Goal: Information Seeking & Learning: Learn about a topic

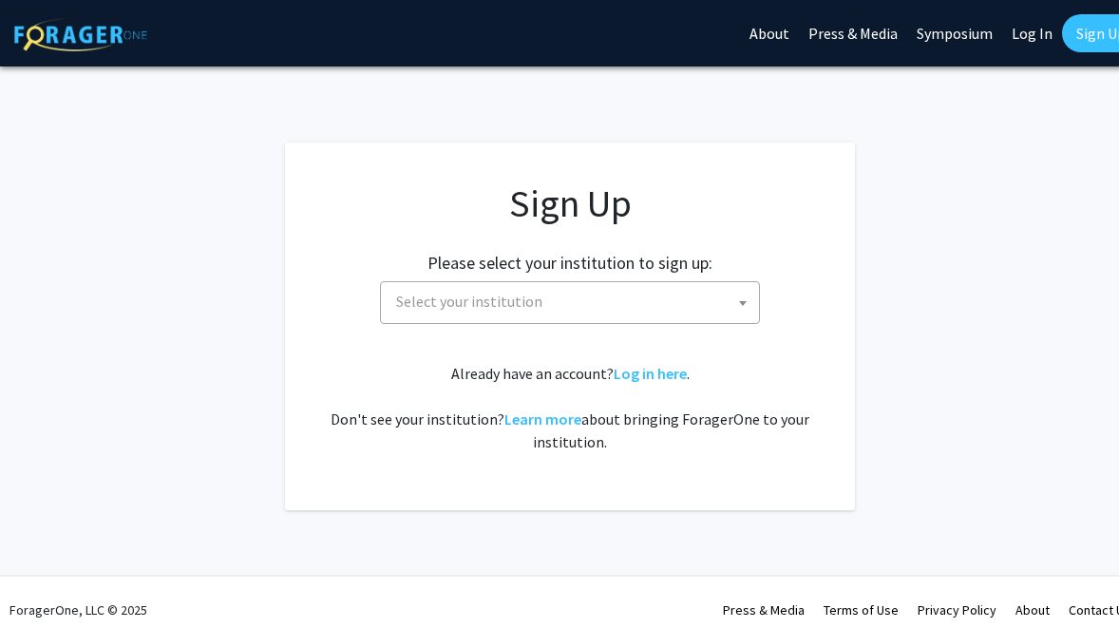
click at [569, 310] on span "Select your institution" at bounding box center [574, 301] width 371 height 39
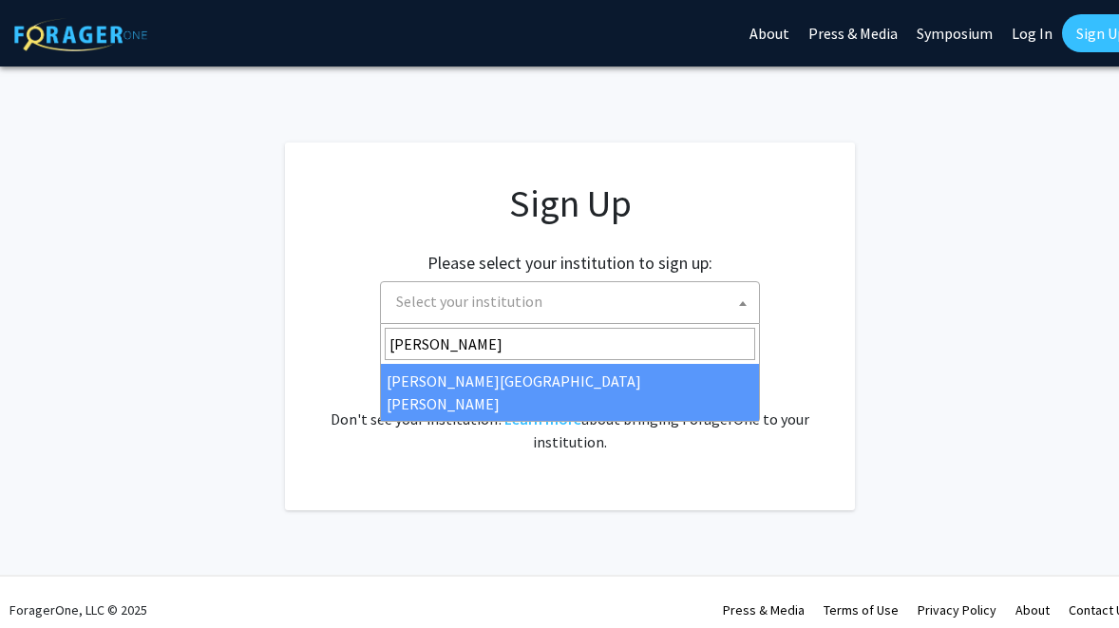
type input "[PERSON_NAME]"
select select "1"
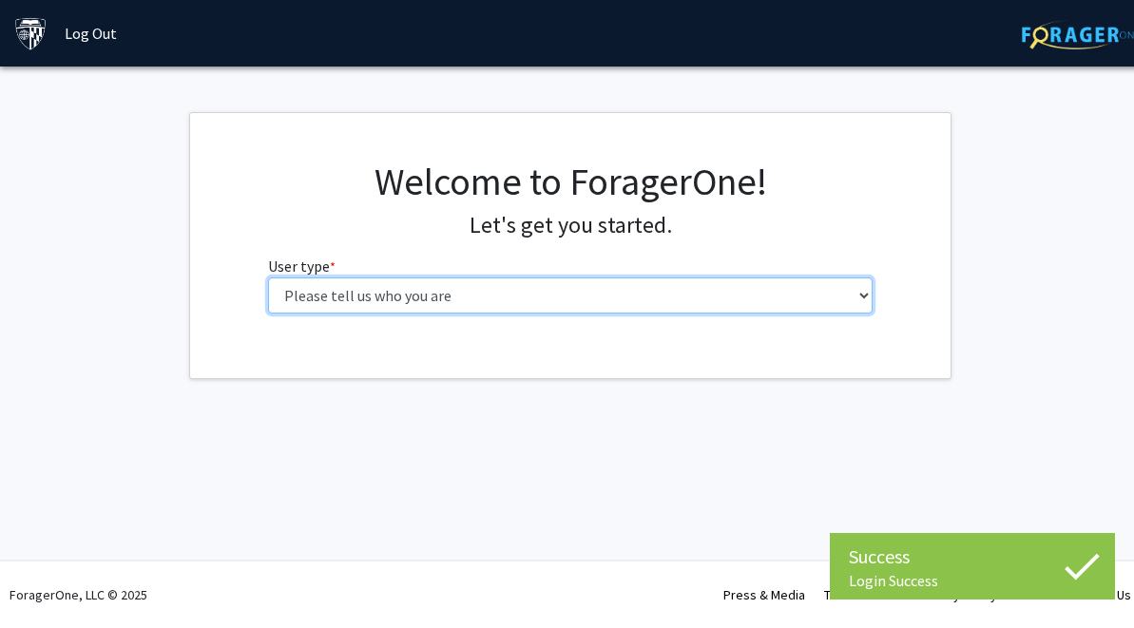
click at [675, 288] on select "Please tell us who you are Undergraduate Student Master's Student Doctoral Cand…" at bounding box center [570, 295] width 605 height 36
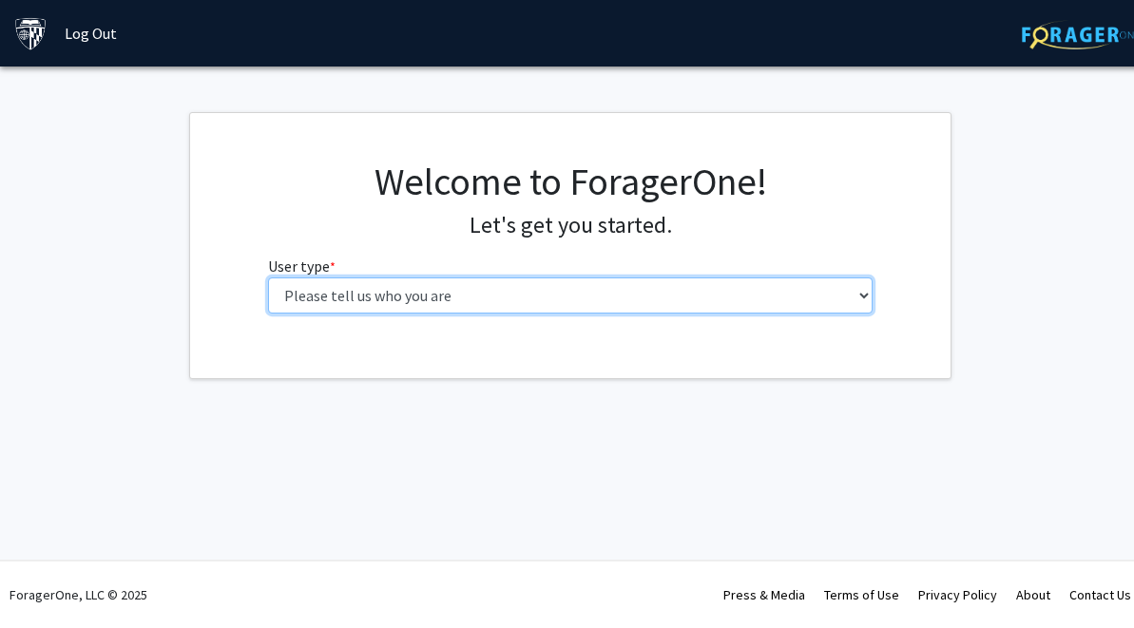
select select "2: masters"
click at [268, 277] on select "Please tell us who you are Undergraduate Student Master's Student Doctoral Cand…" at bounding box center [570, 295] width 605 height 36
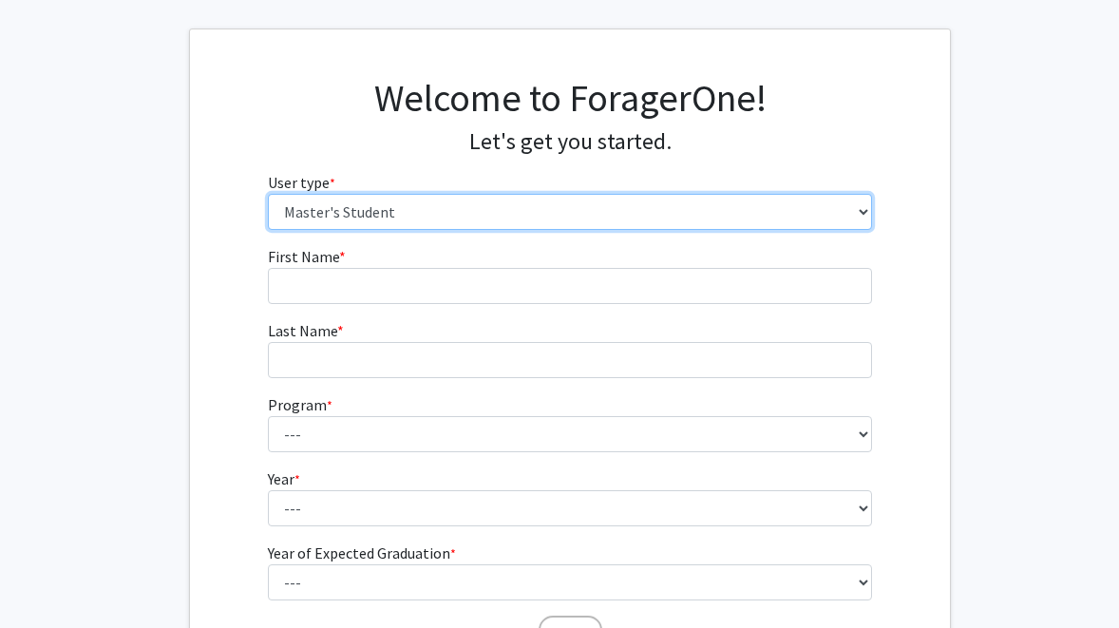
scroll to position [89, 0]
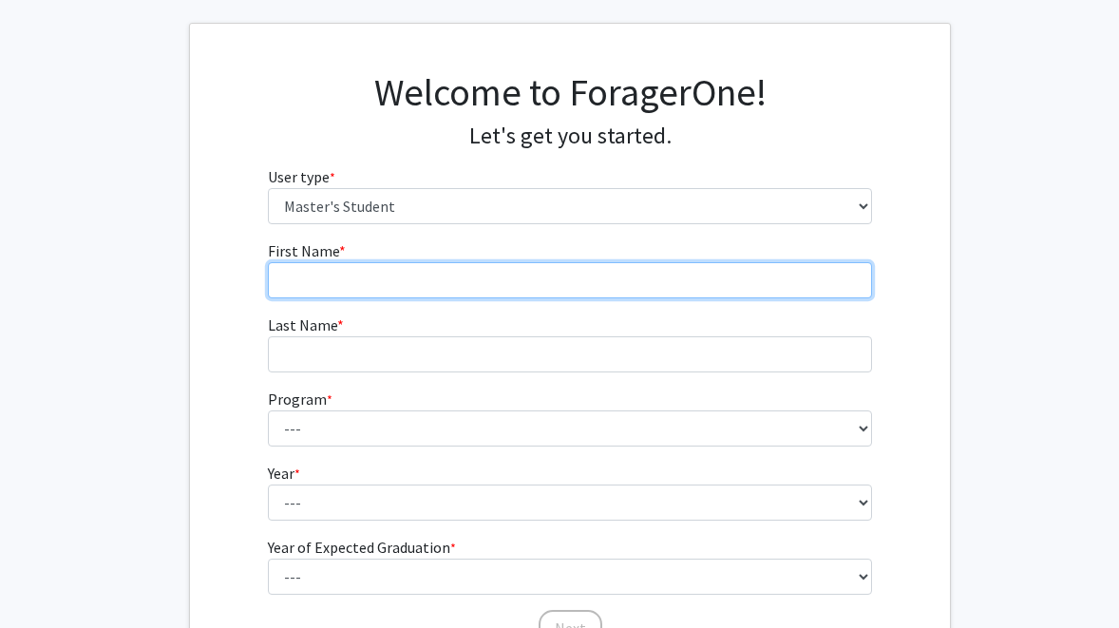
click at [616, 283] on input "First Name * required" at bounding box center [570, 280] width 605 height 36
type input "Alver"
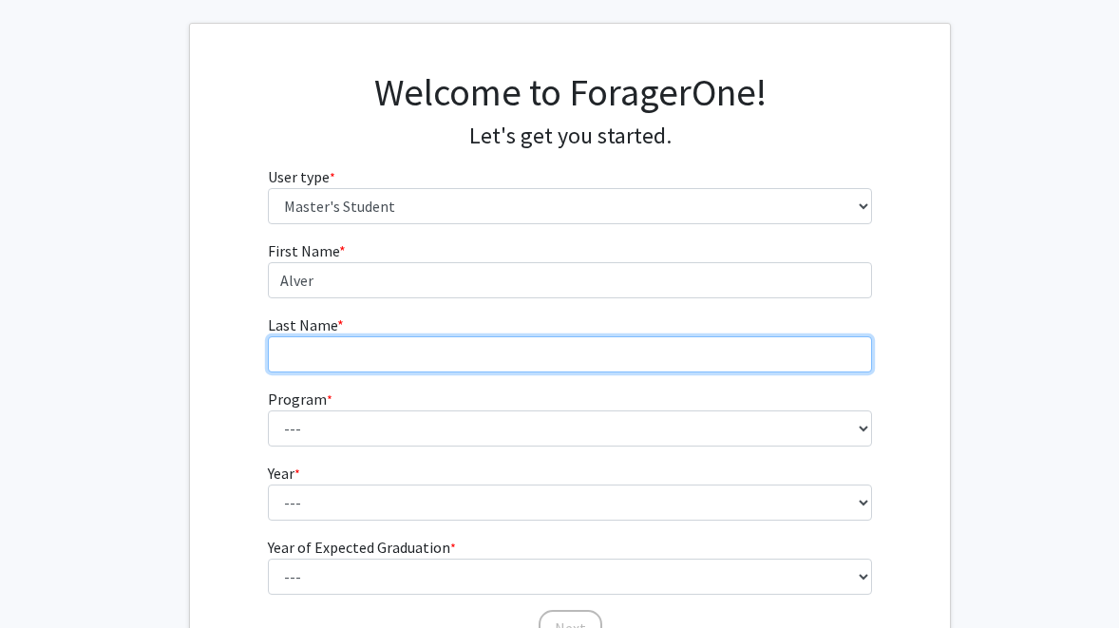
click at [582, 343] on input "Last Name * required" at bounding box center [570, 354] width 605 height 36
type input "[PERSON_NAME]"
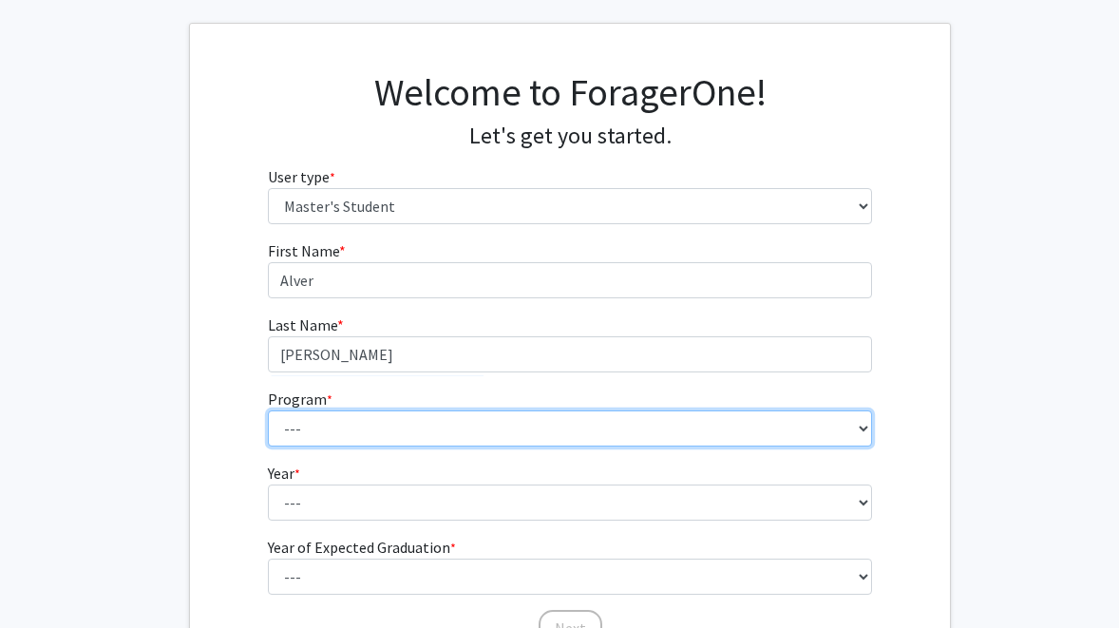
click at [545, 413] on select "--- Anatomy Education Applied and Computational Mathematics Applied Biomedical …" at bounding box center [570, 428] width 605 height 36
select select "3: 3"
click at [268, 410] on select "--- Anatomy Education Applied and Computational Mathematics Applied Biomedical …" at bounding box center [570, 428] width 605 height 36
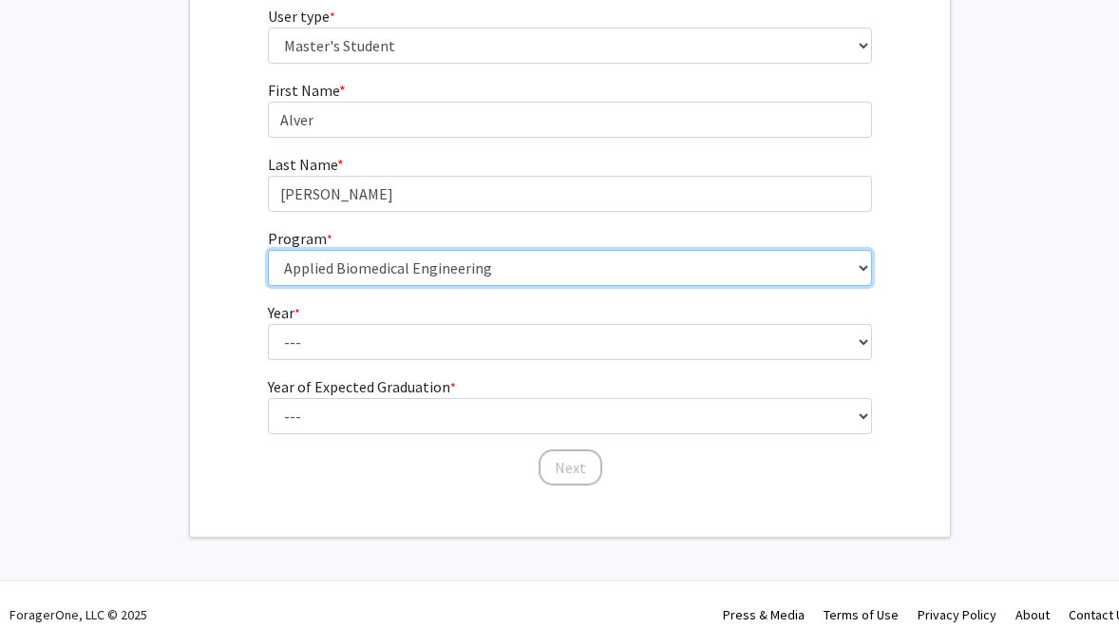
scroll to position [270, 0]
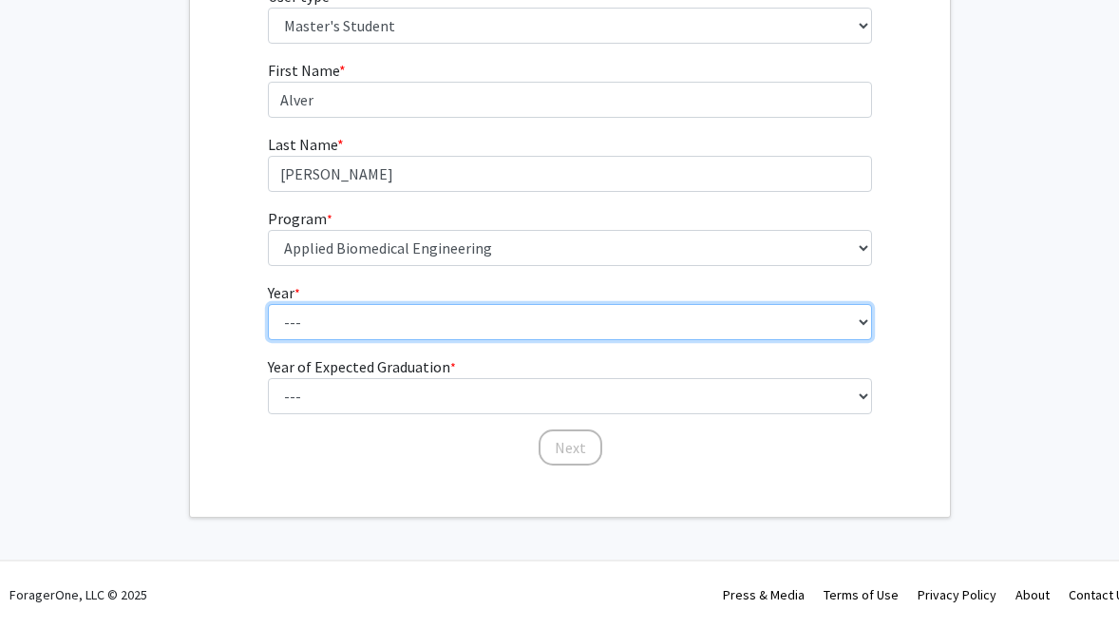
click at [394, 330] on select "--- First Year Second Year" at bounding box center [570, 322] width 605 height 36
select select "1: first_year"
click at [268, 304] on select "--- First Year Second Year" at bounding box center [570, 322] width 605 height 36
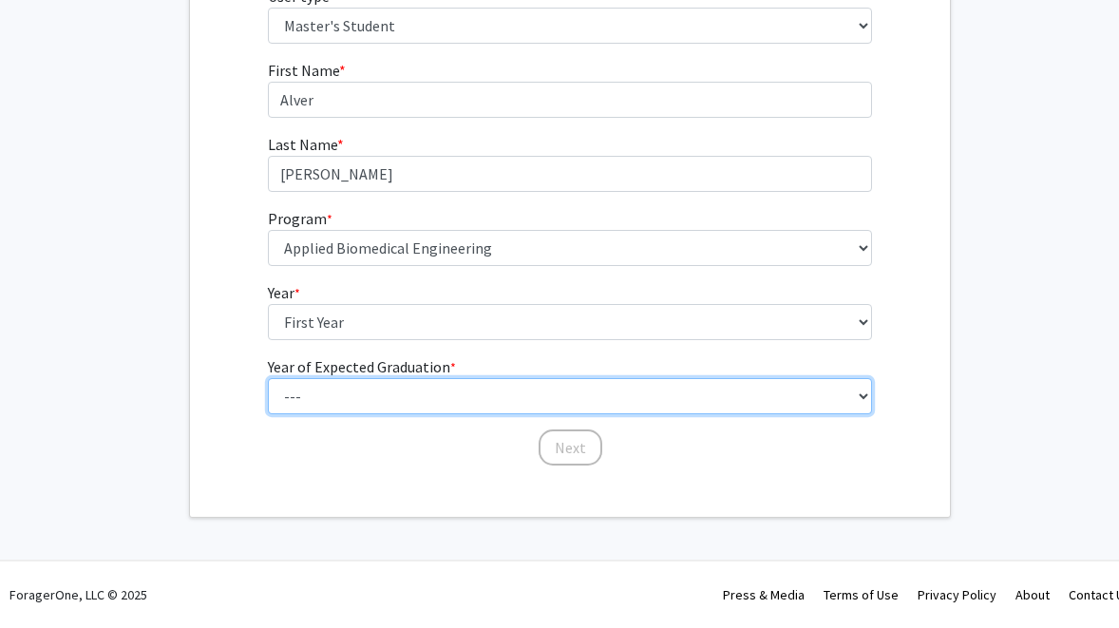
click at [406, 397] on select "--- 2025 2026 2027 2028 2029 2030 2031 2032 2033 2034" at bounding box center [570, 396] width 605 height 36
select select "3: 2027"
click at [268, 378] on select "--- 2025 2026 2027 2028 2029 2030 2031 2032 2033 2034" at bounding box center [570, 396] width 605 height 36
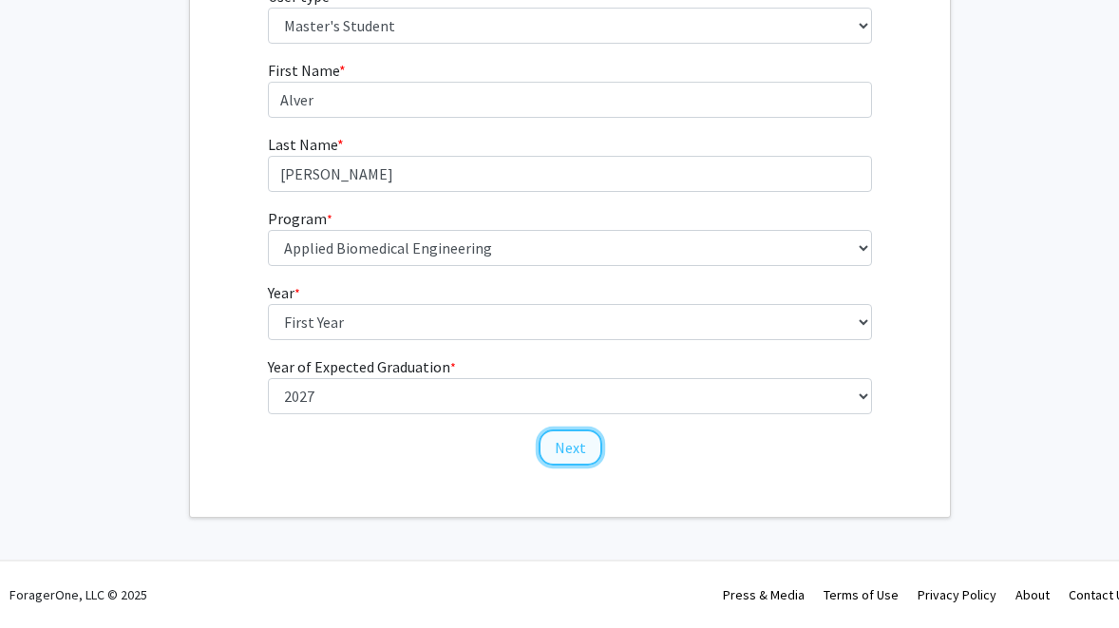
click at [593, 444] on button "Next" at bounding box center [571, 447] width 64 height 36
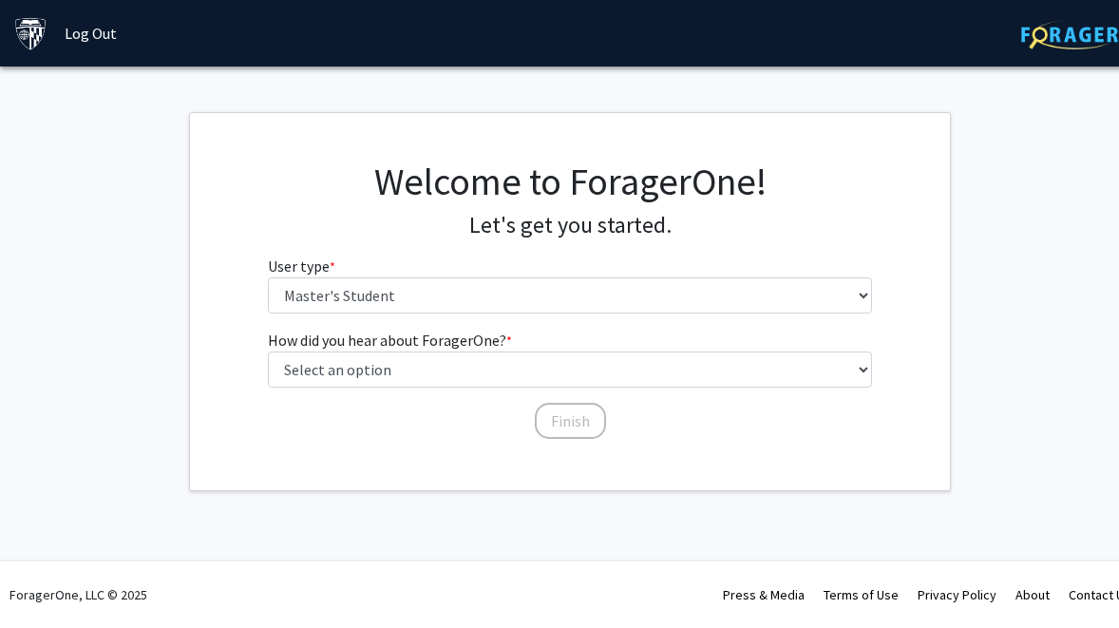
scroll to position [0, 0]
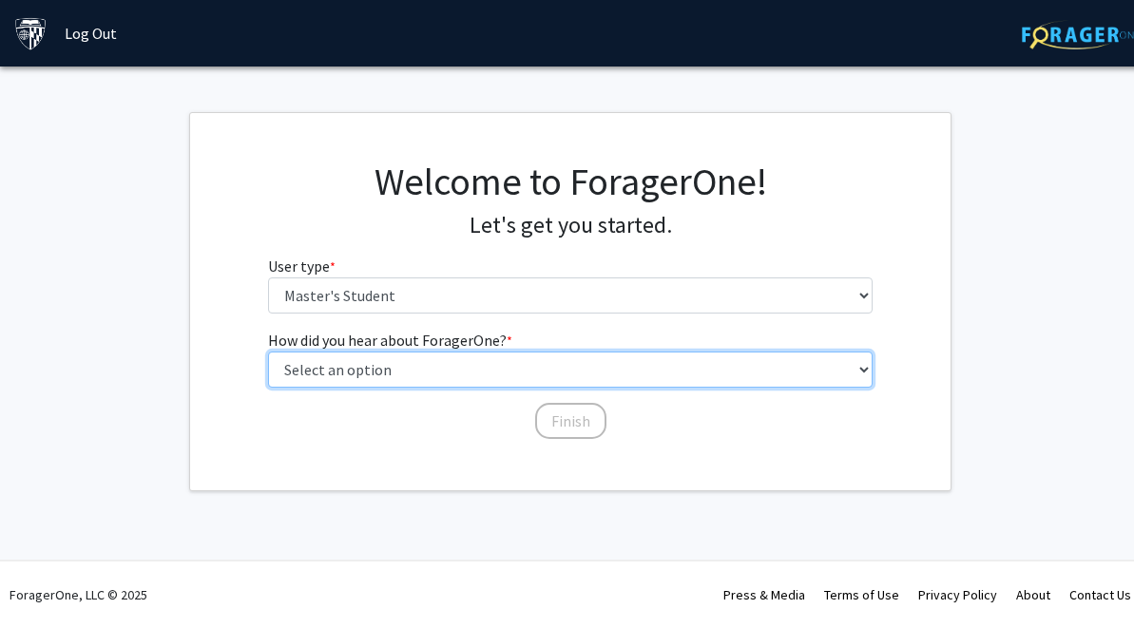
click at [480, 372] on select "Select an option Peer/student recommendation Faculty/staff recommendation Unive…" at bounding box center [570, 370] width 605 height 36
select select "3: university_website"
click at [268, 352] on select "Select an option Peer/student recommendation Faculty/staff recommendation Unive…" at bounding box center [570, 370] width 605 height 36
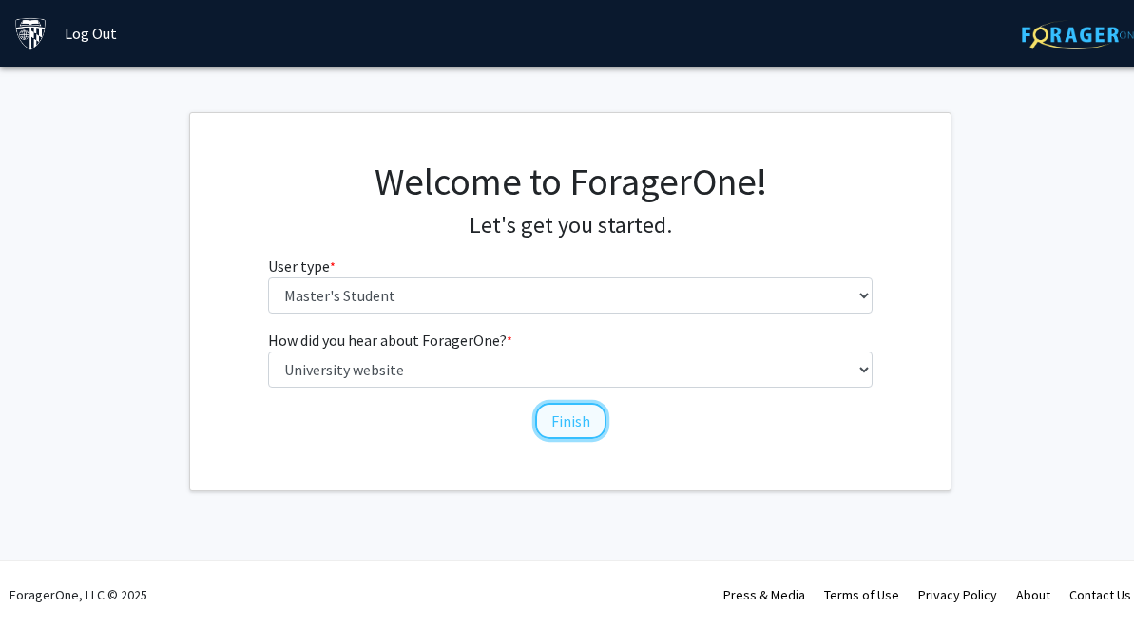
click at [548, 420] on button "Finish" at bounding box center [570, 421] width 71 height 36
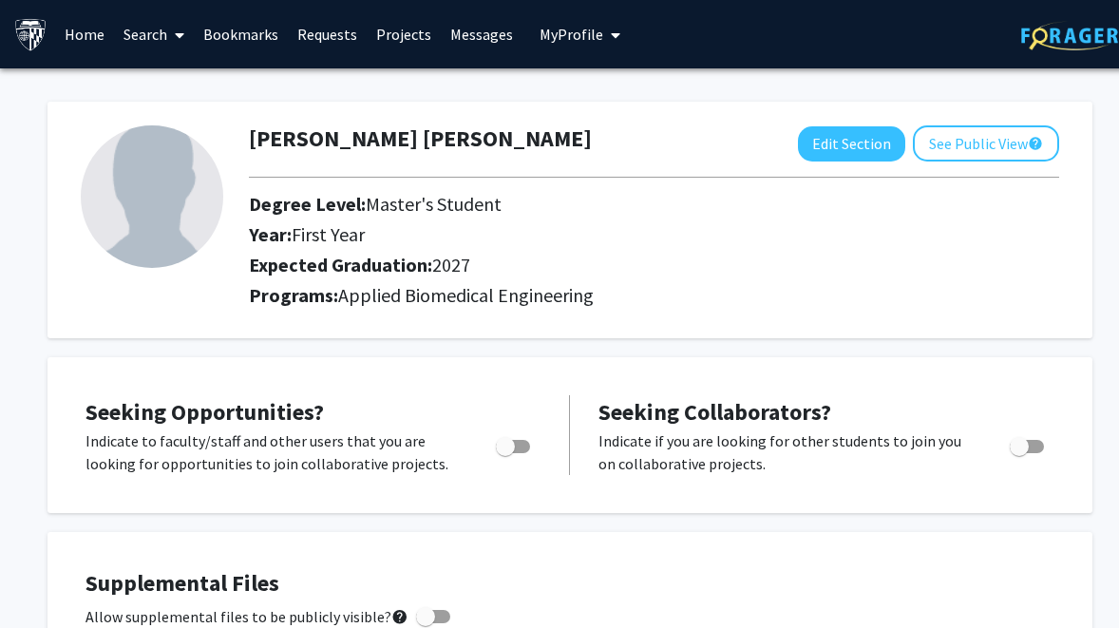
click at [138, 36] on link "Search" at bounding box center [154, 34] width 80 height 67
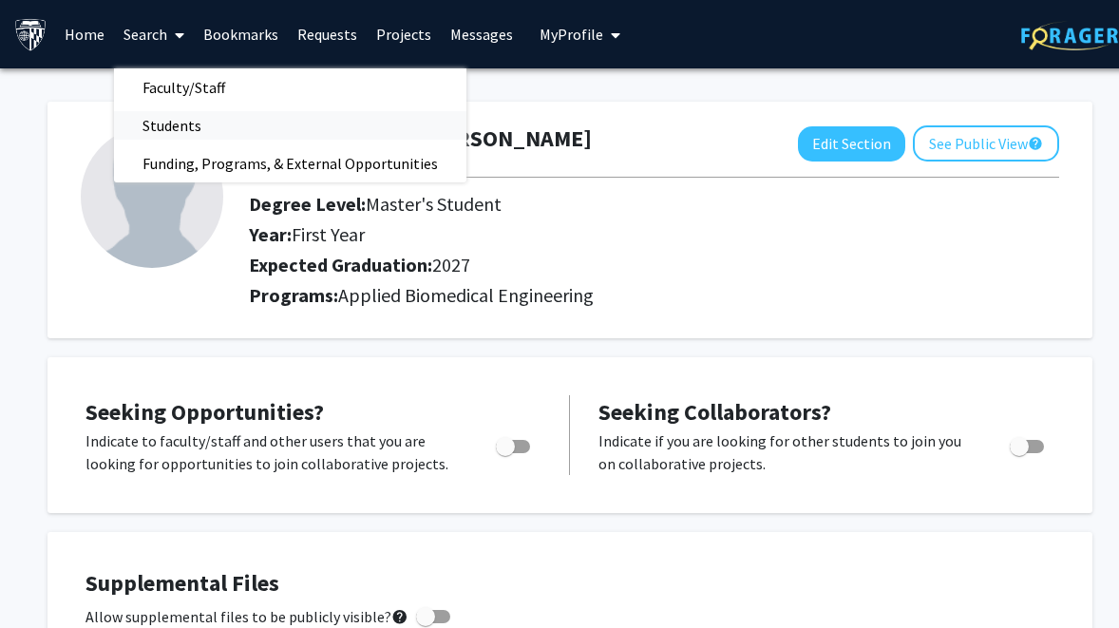
click at [168, 123] on span "Students" at bounding box center [172, 125] width 116 height 38
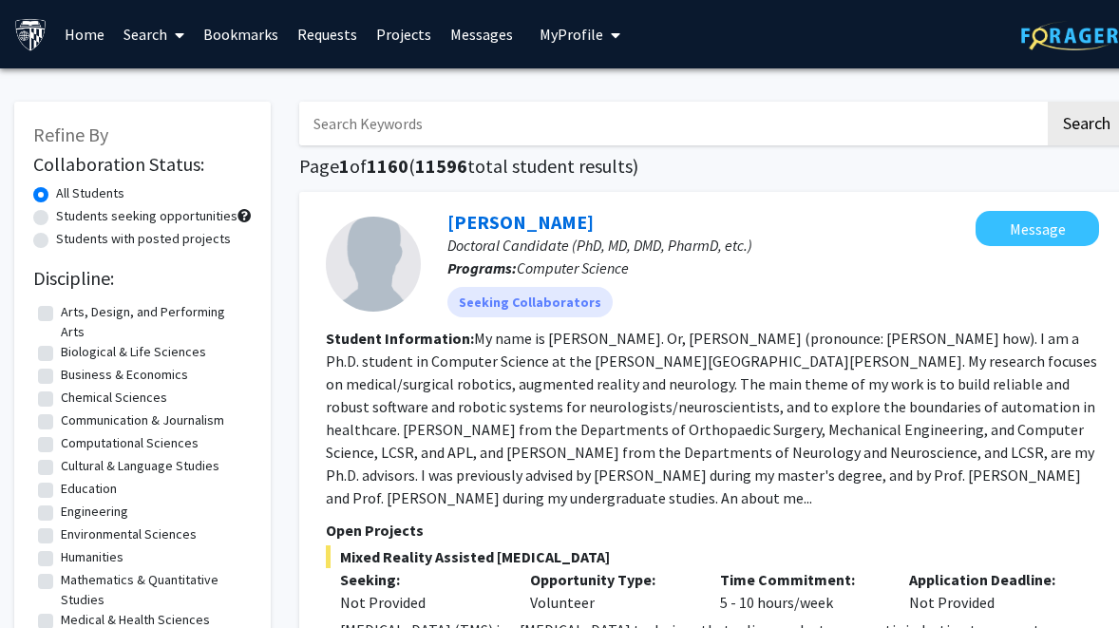
click at [175, 31] on icon at bounding box center [180, 35] width 10 height 15
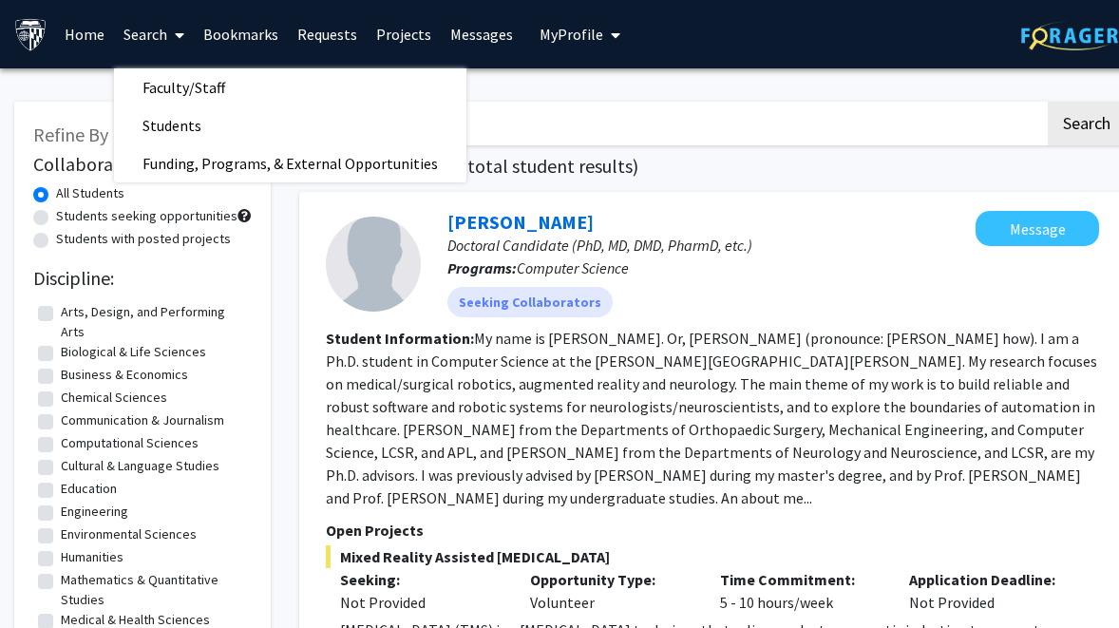
click at [367, 308] on div at bounding box center [373, 264] width 95 height 95
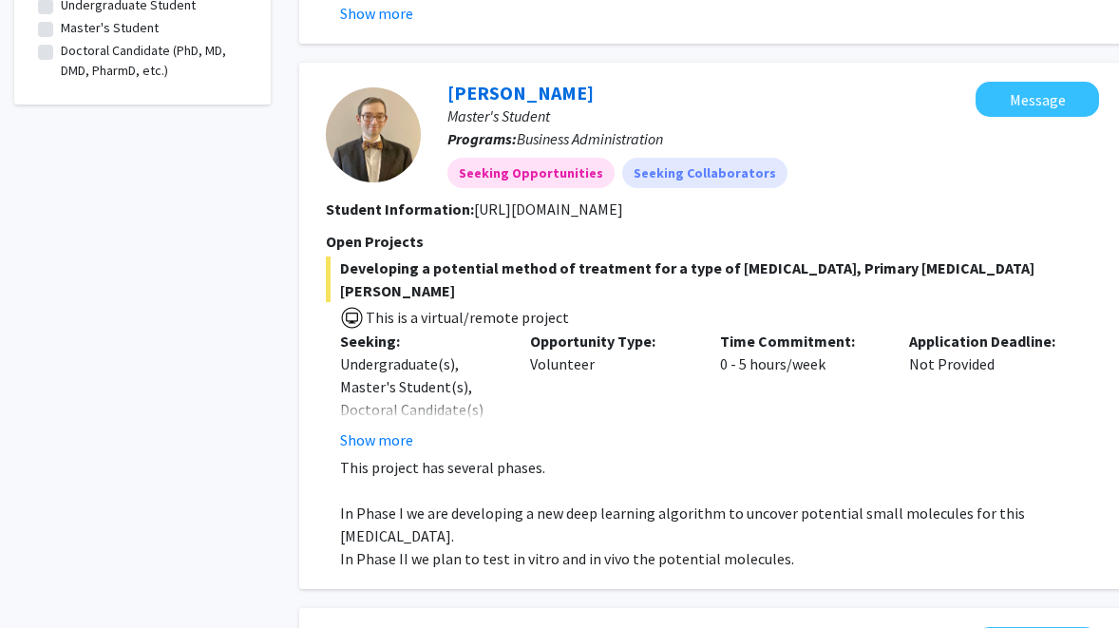
scroll to position [741, 0]
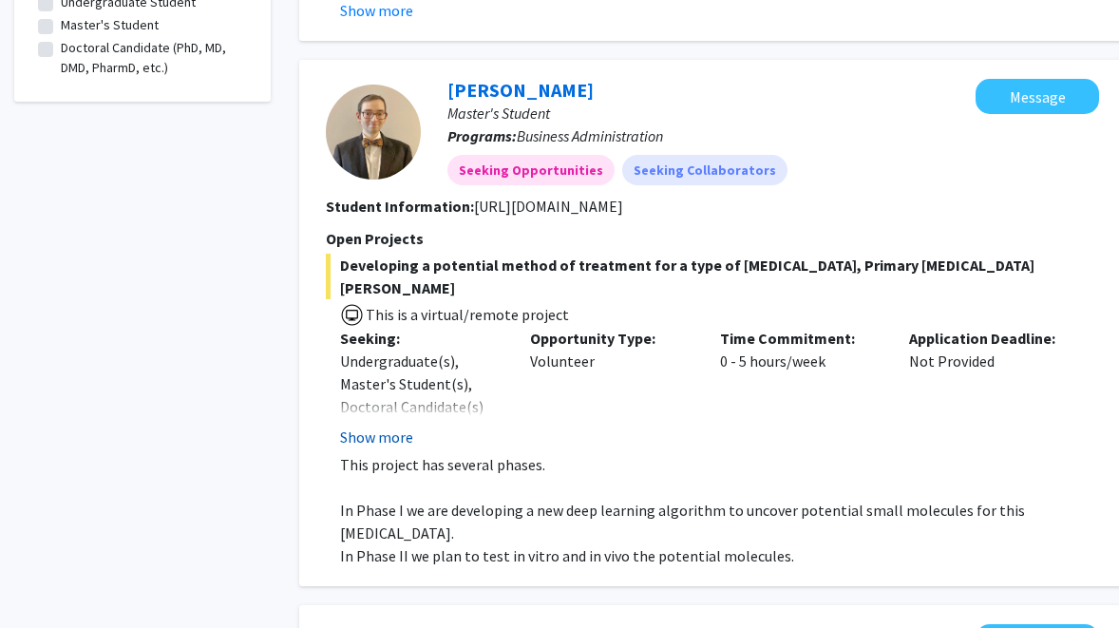
click at [390, 426] on button "Show more" at bounding box center [376, 437] width 73 height 23
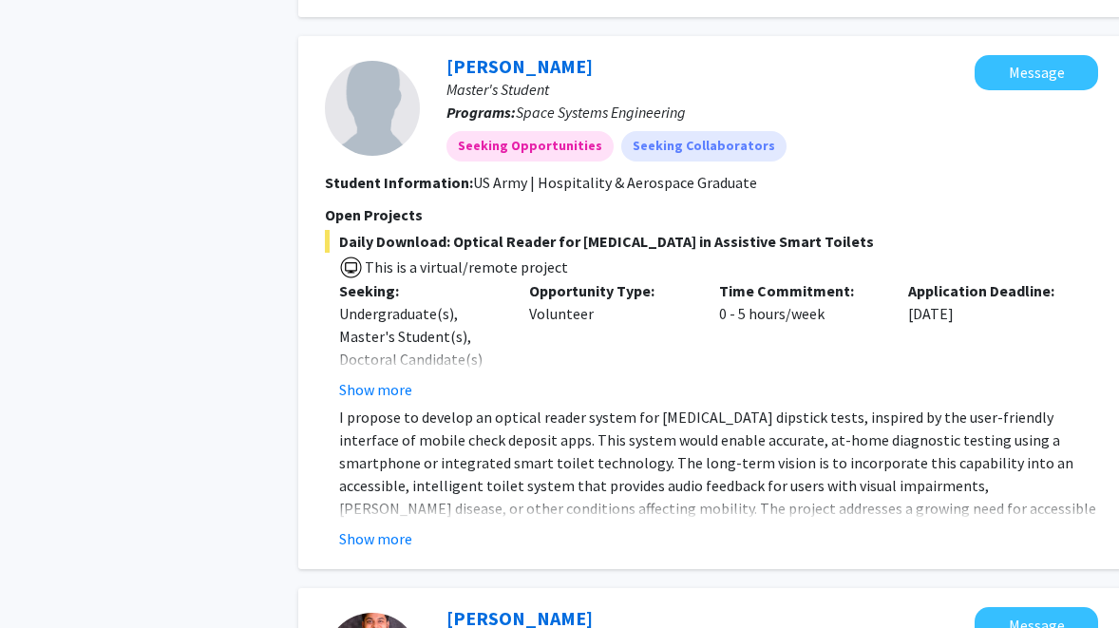
scroll to position [2501, 1]
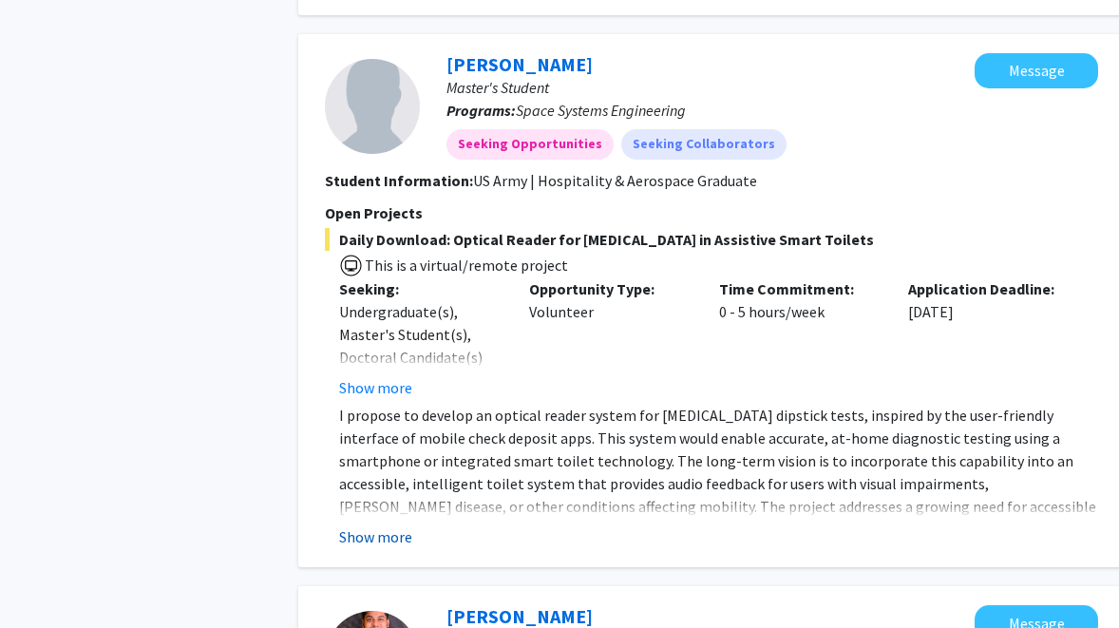
click at [380, 525] on button "Show more" at bounding box center [375, 536] width 73 height 23
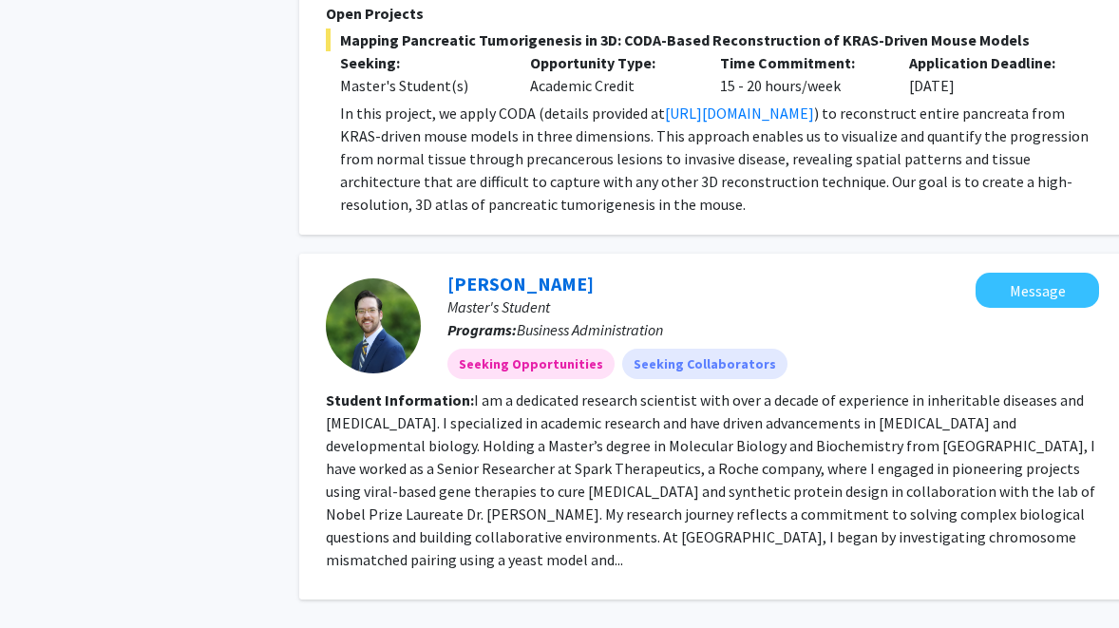
scroll to position [4928, 0]
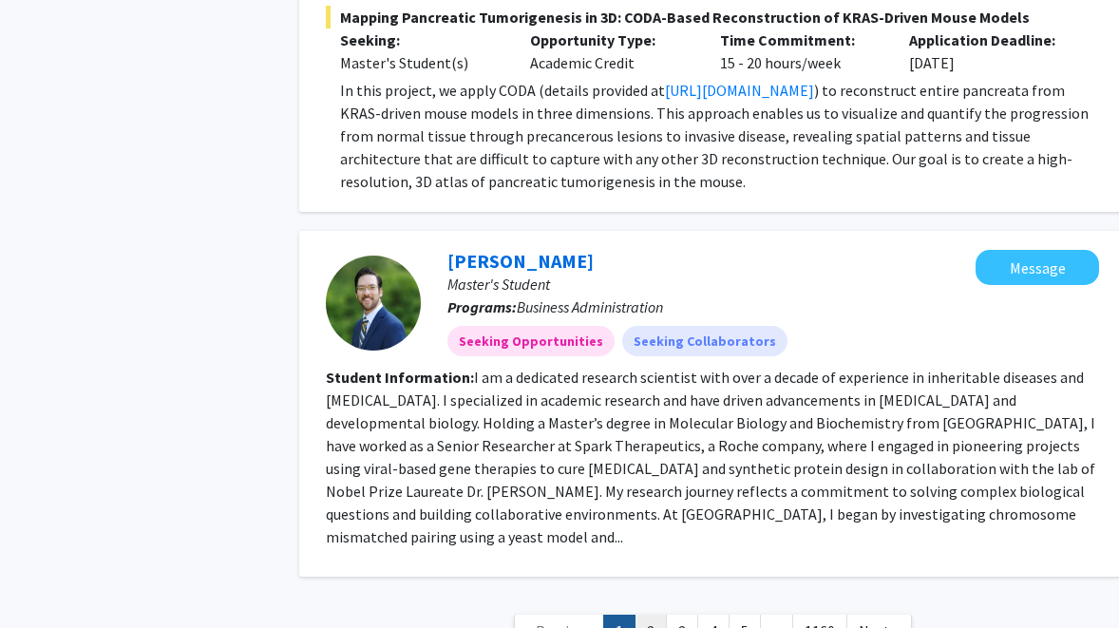
click at [654, 615] on link "2" at bounding box center [651, 631] width 32 height 33
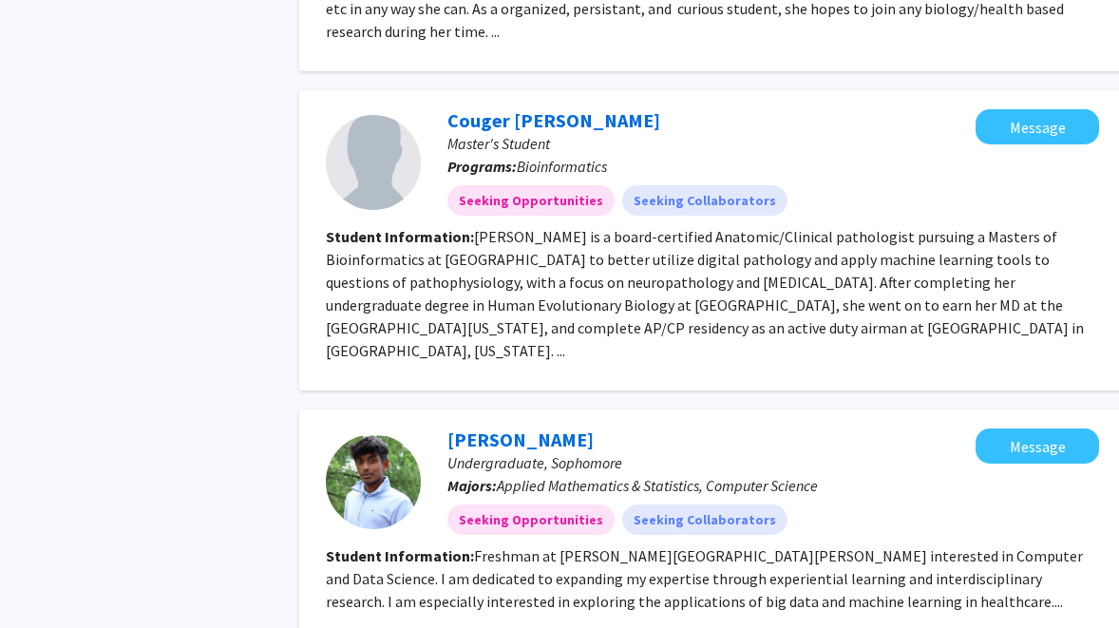
scroll to position [2818, 0]
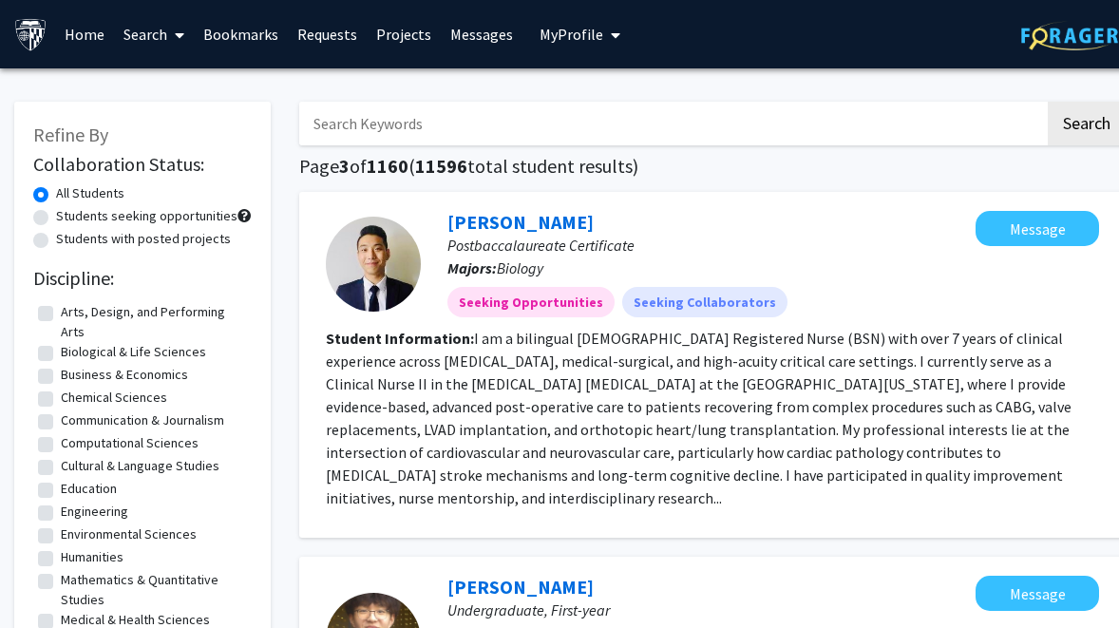
click at [56, 239] on label "Students with posted projects" at bounding box center [143, 239] width 175 height 20
click at [56, 239] on input "Students with posted projects" at bounding box center [62, 235] width 12 height 12
radio input "true"
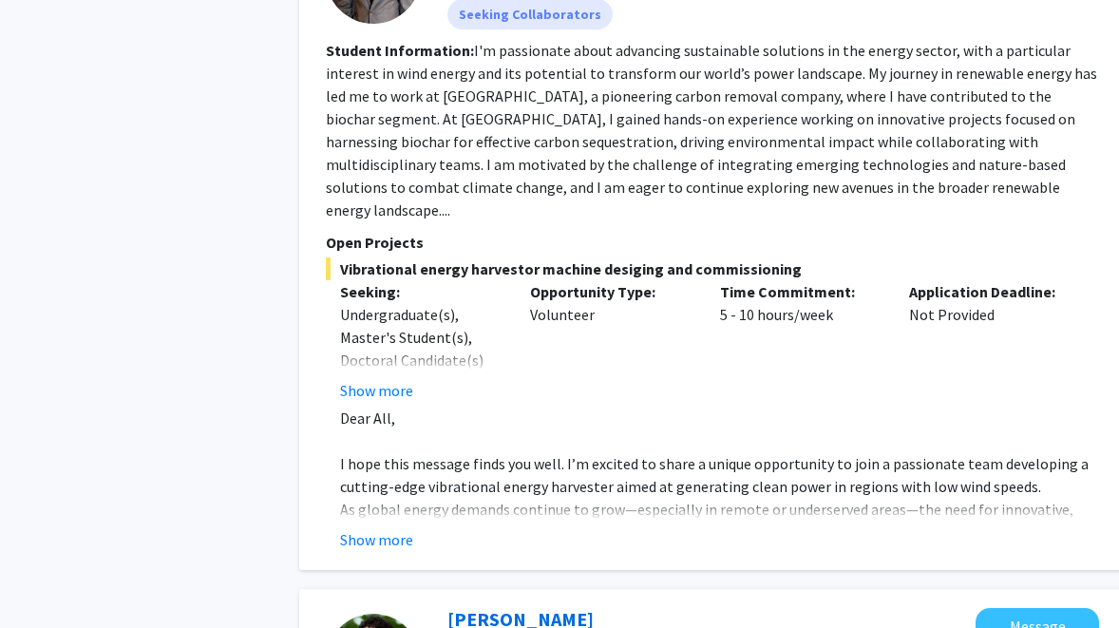
scroll to position [3024, 0]
click at [399, 527] on button "Show more" at bounding box center [376, 538] width 73 height 23
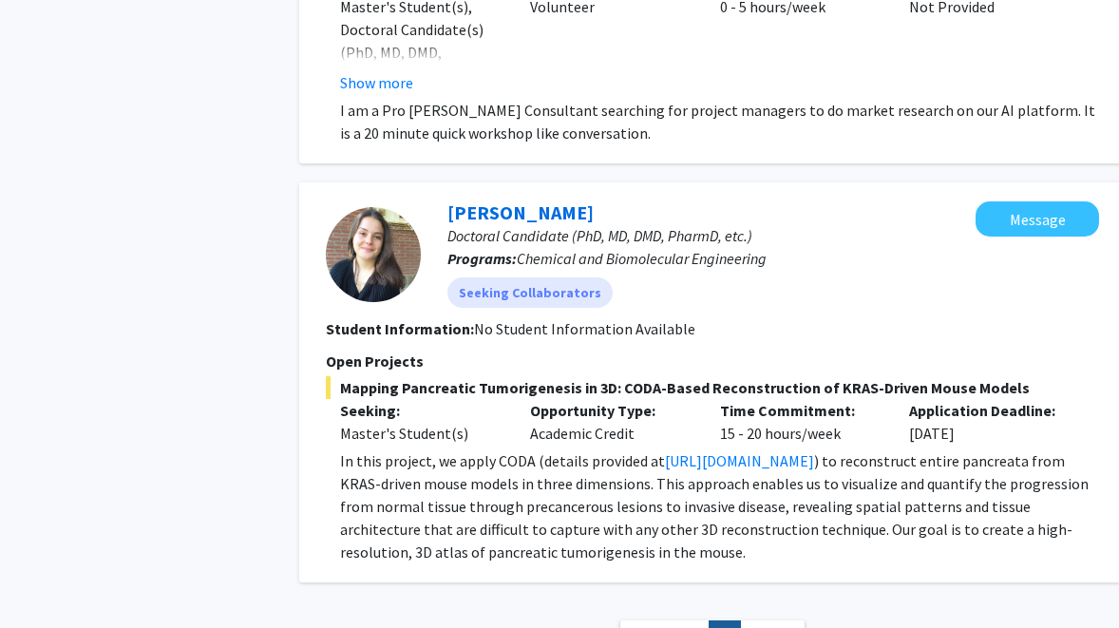
scroll to position [4928, 0]
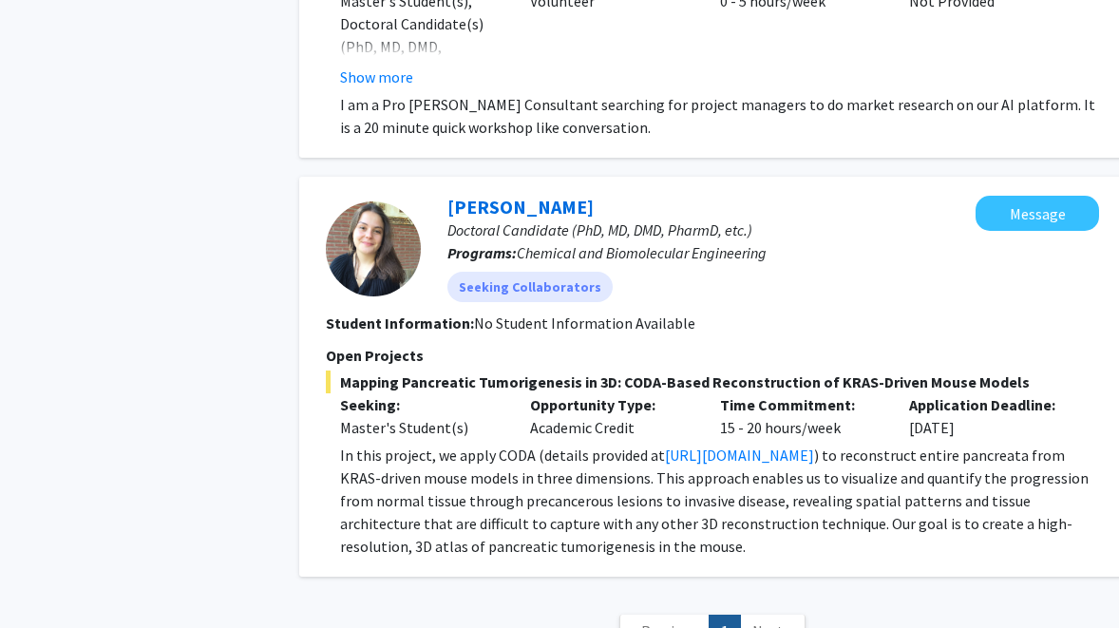
click at [776, 615] on link "Next »" at bounding box center [773, 631] width 66 height 33
